Goal: Browse casually: Explore the website without a specific task or goal

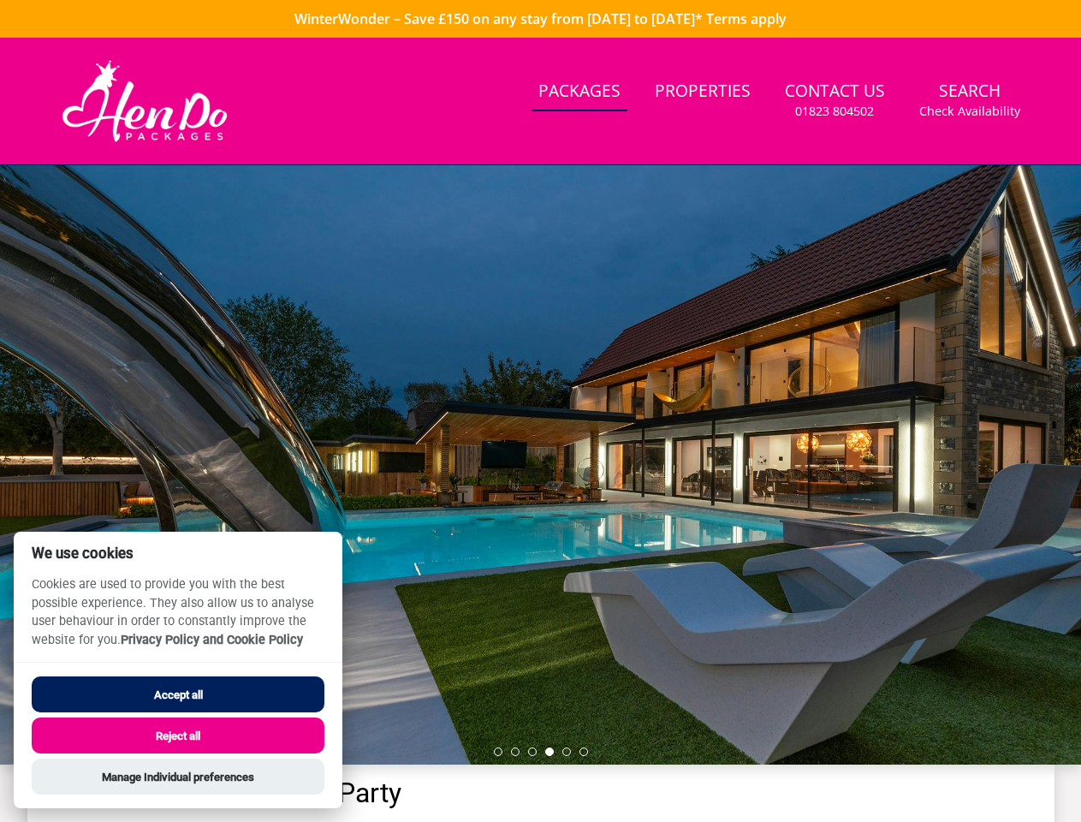
click at [540, 411] on div at bounding box center [540, 464] width 1081 height 599
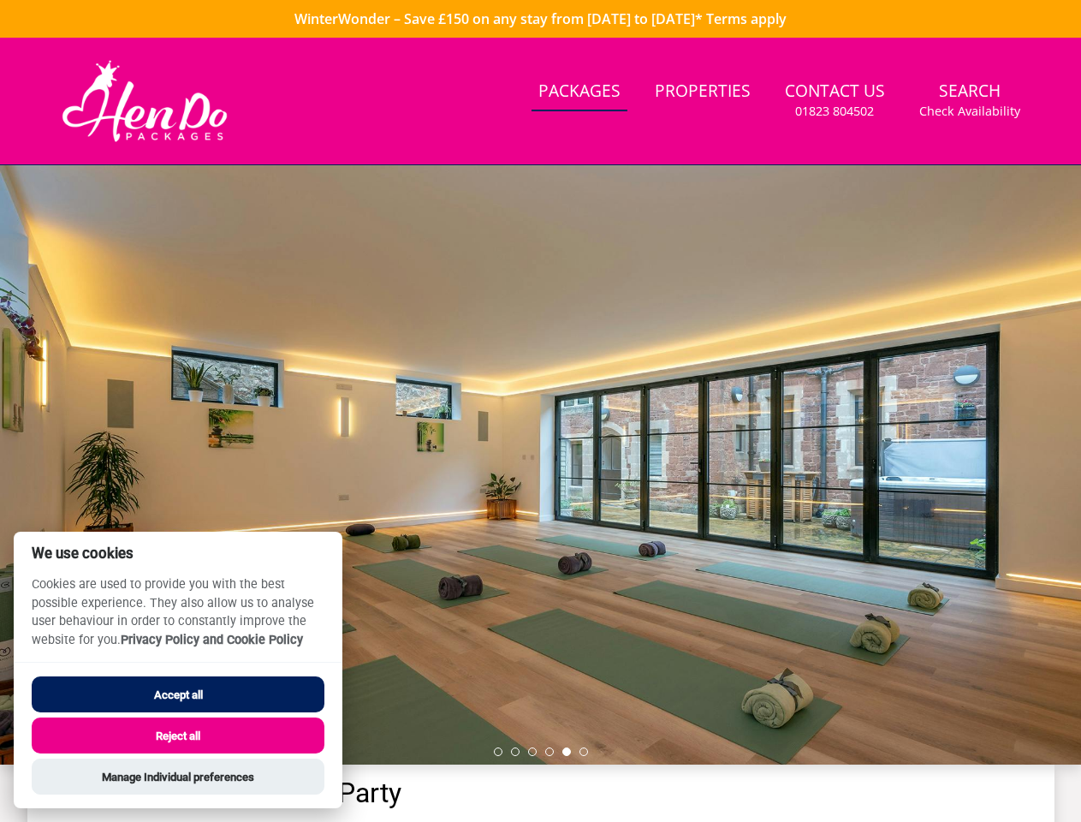
click at [970, 100] on link "Search Check Availability" at bounding box center [970, 101] width 115 height 56
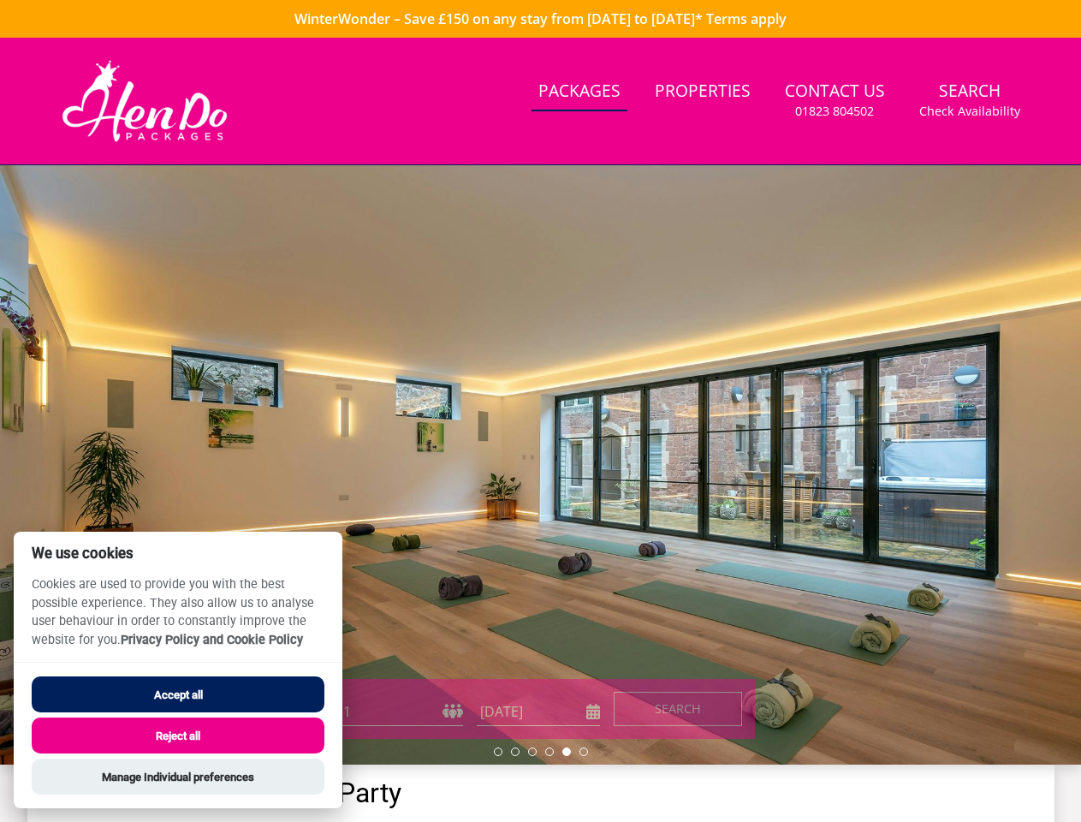
click at [540, 465] on div at bounding box center [540, 464] width 1081 height 599
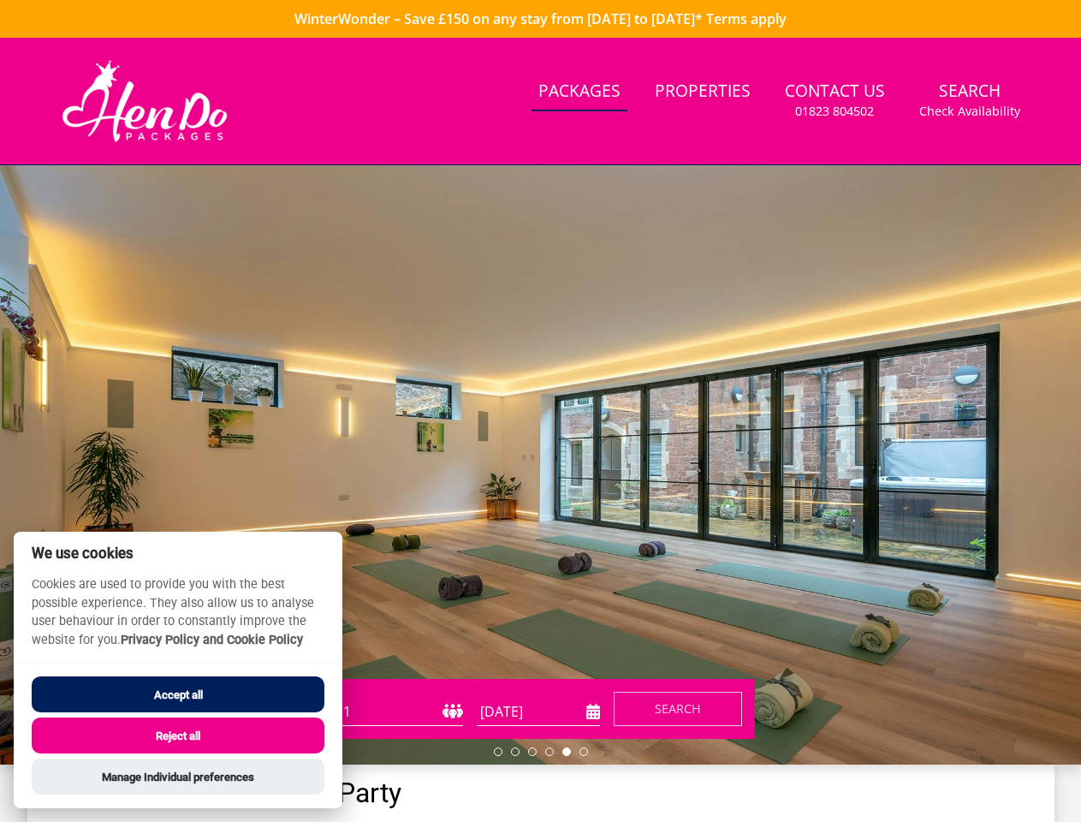
click at [498, 752] on li at bounding box center [498, 752] width 9 height 9
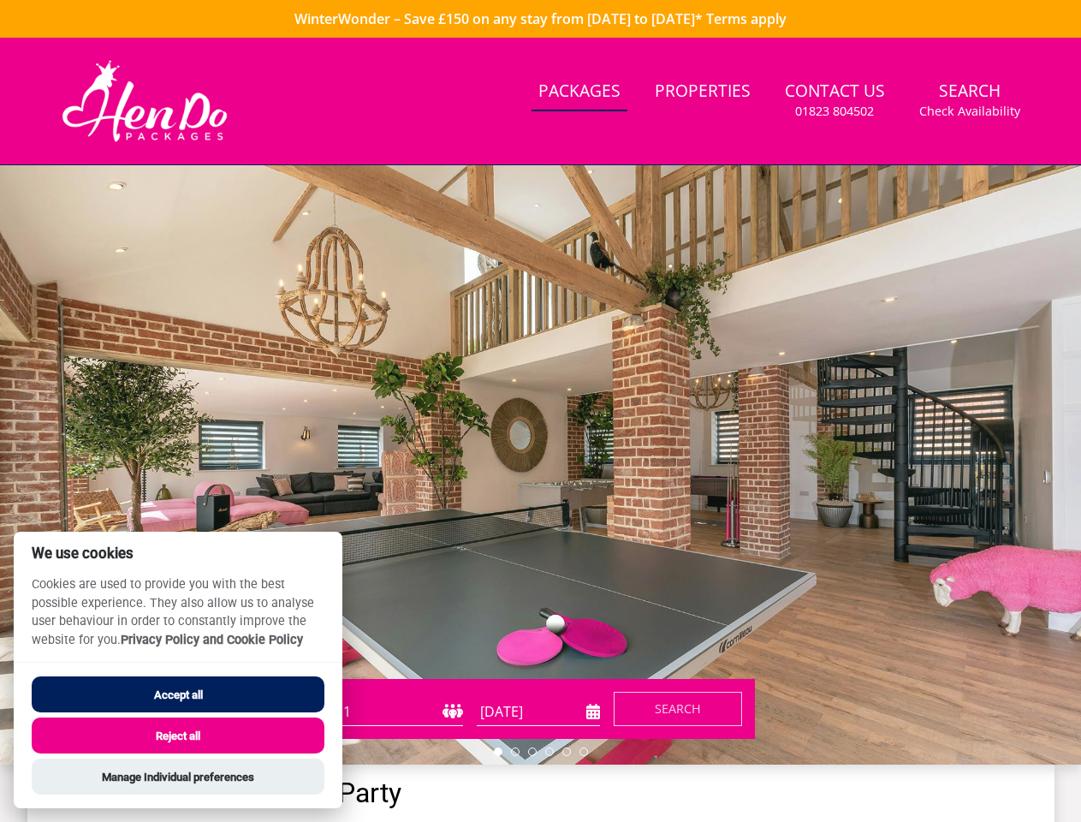
click at [515, 752] on li at bounding box center [515, 752] width 9 height 9
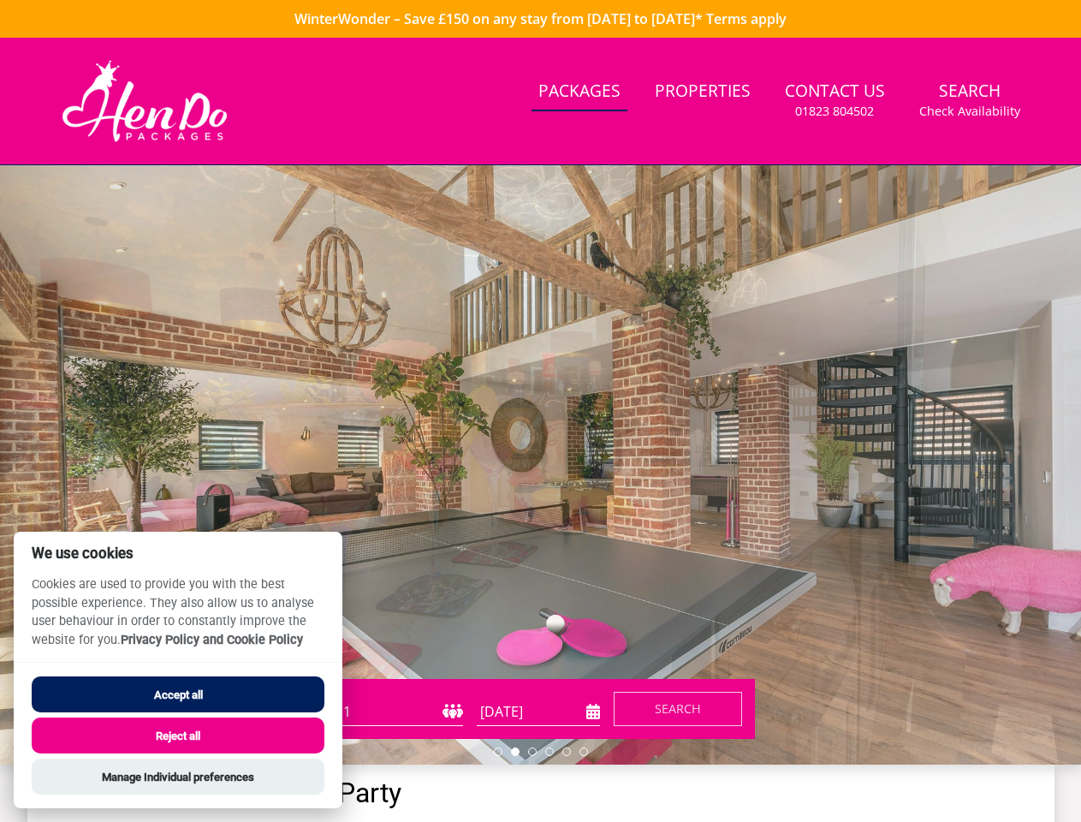
click at [533, 752] on li at bounding box center [532, 752] width 9 height 9
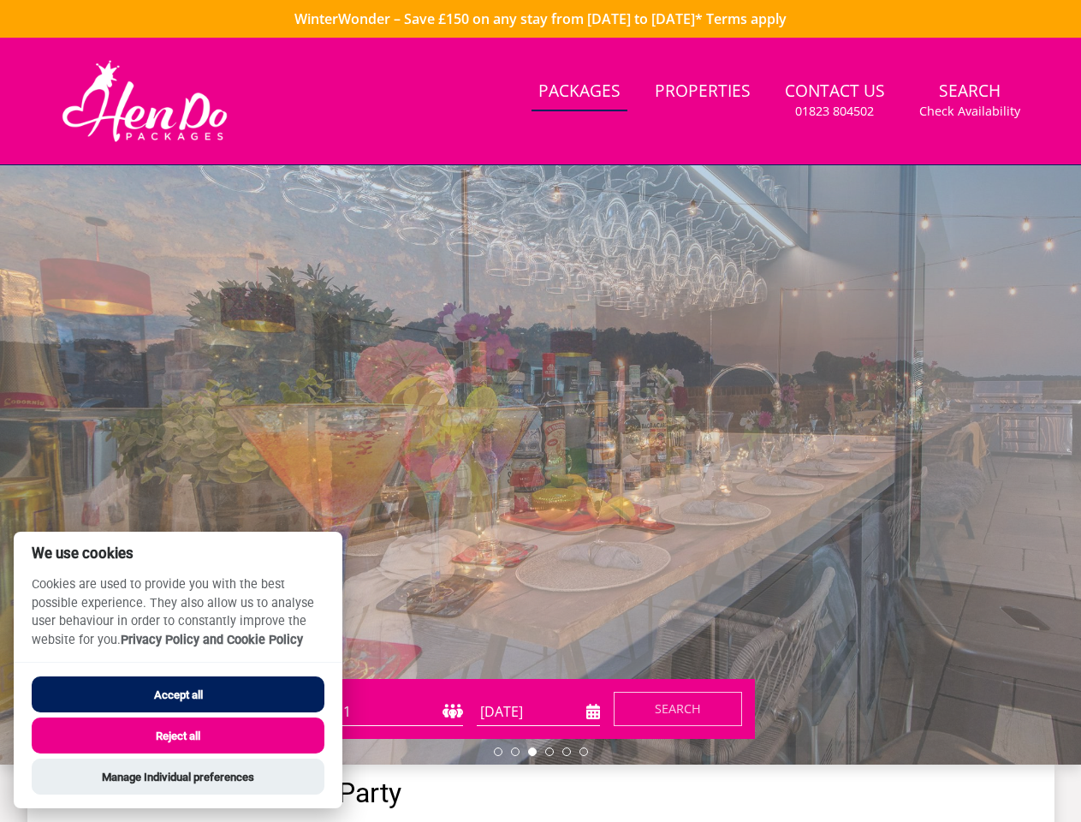
click at [550, 752] on li at bounding box center [549, 752] width 9 height 9
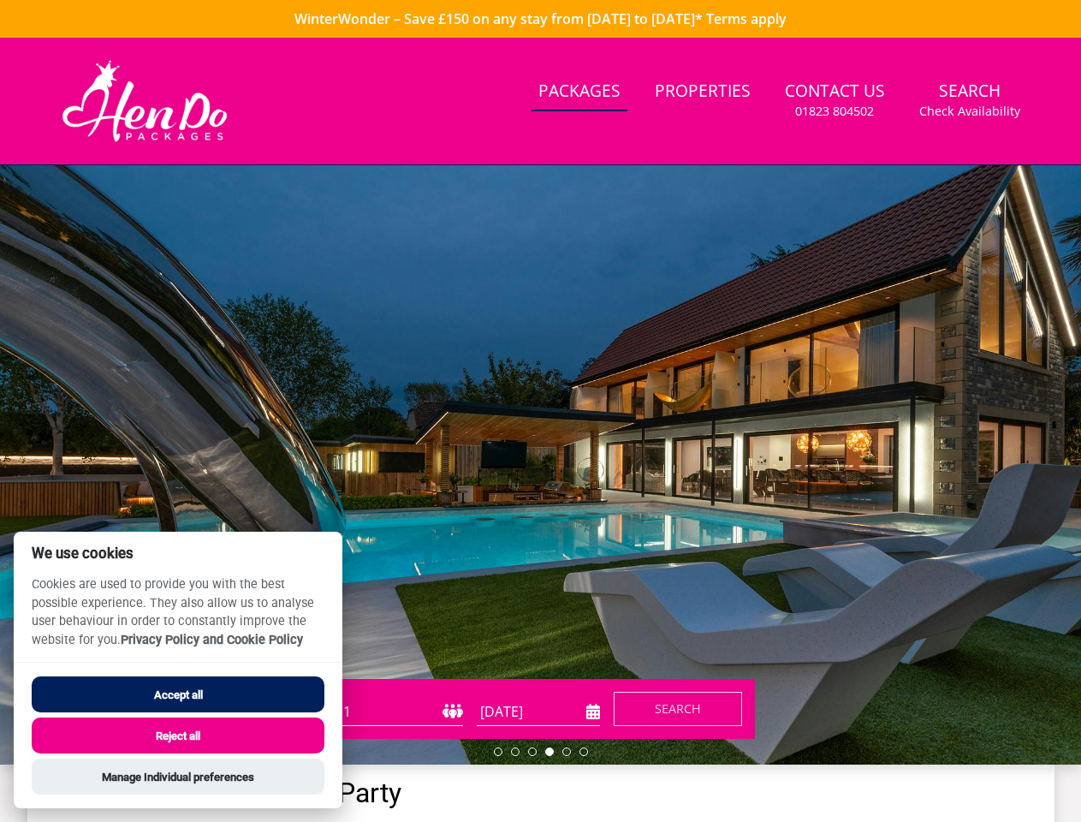
click at [567, 752] on li at bounding box center [567, 752] width 9 height 9
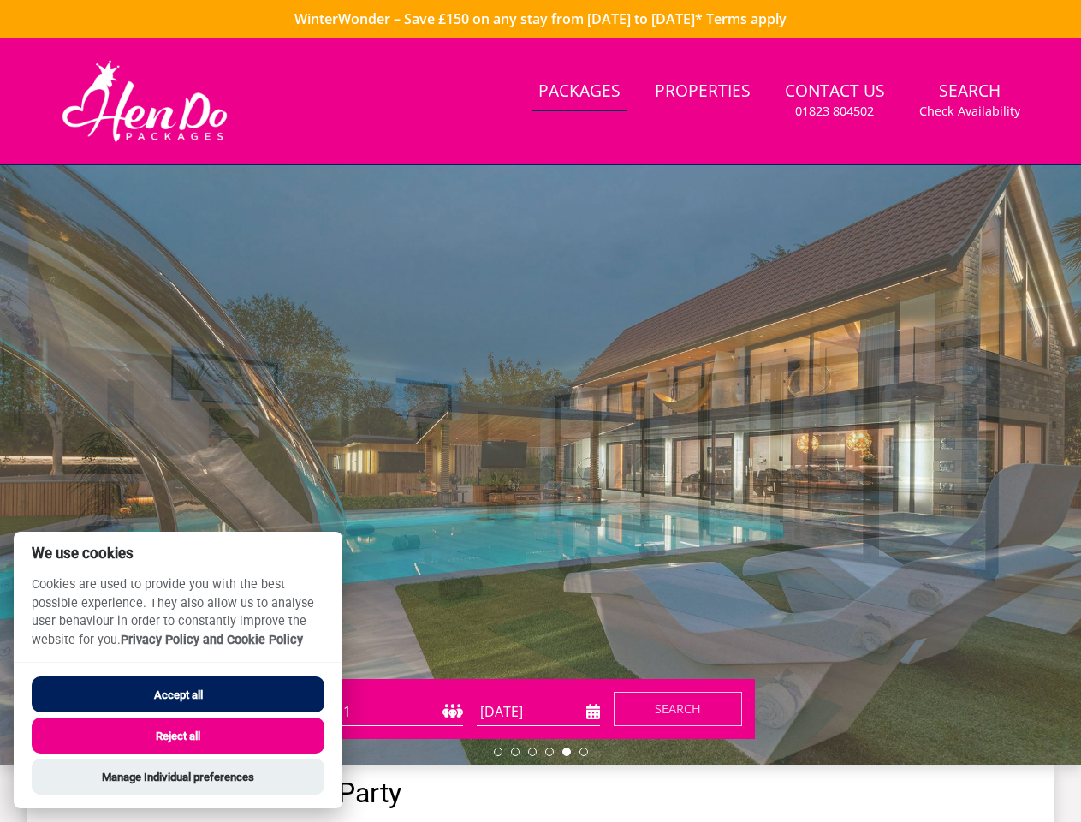
click at [584, 752] on li at bounding box center [584, 752] width 9 height 9
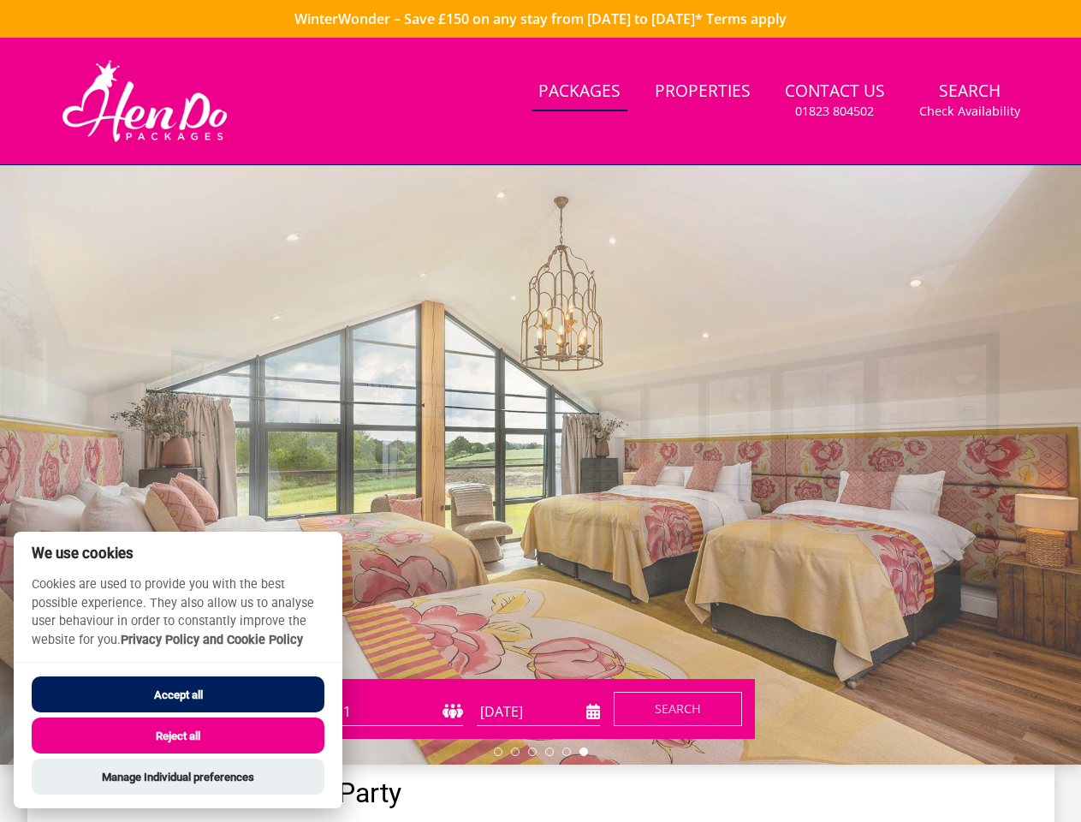
click at [178, 694] on button "Accept all" at bounding box center [178, 694] width 293 height 36
